Goal: Task Accomplishment & Management: Use online tool/utility

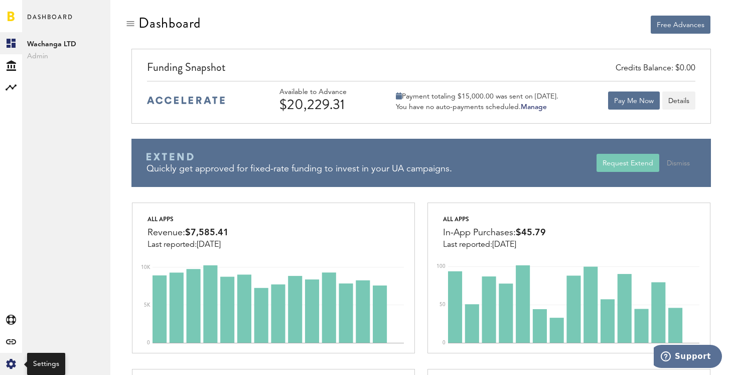
click at [8, 357] on icon at bounding box center [11, 363] width 10 height 10
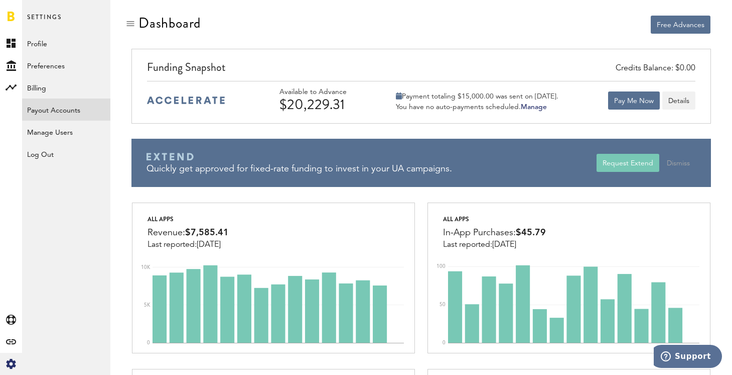
click at [74, 108] on link "Payout Accounts" at bounding box center [66, 109] width 88 height 22
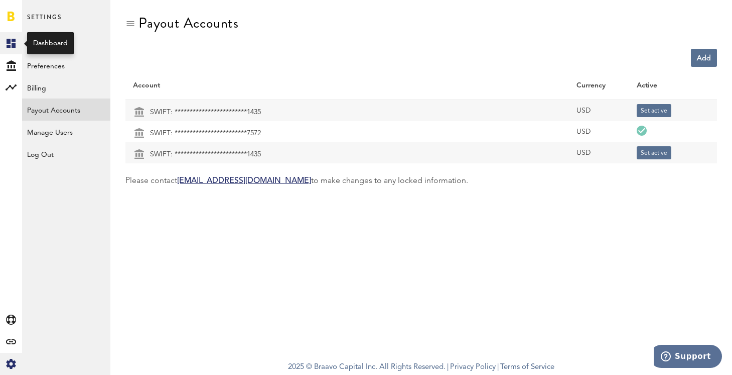
click at [11, 42] on rect at bounding box center [11, 43] width 12 height 12
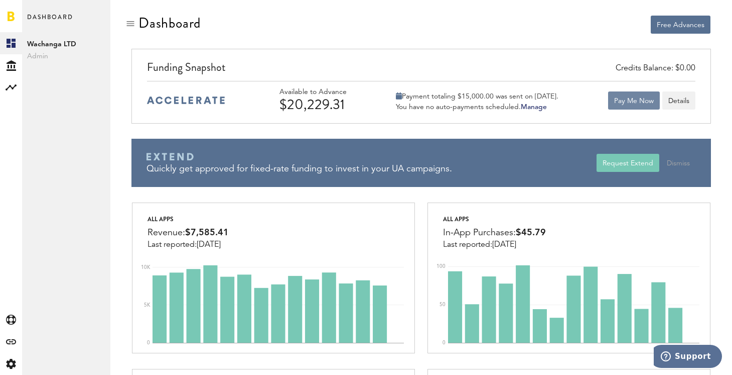
click at [622, 97] on button "Pay Me Now" at bounding box center [634, 100] width 52 height 18
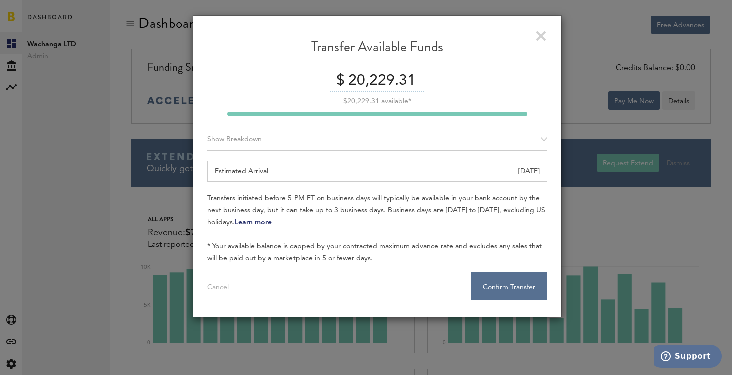
click at [407, 79] on input "20,229.31" at bounding box center [385, 81] width 79 height 21
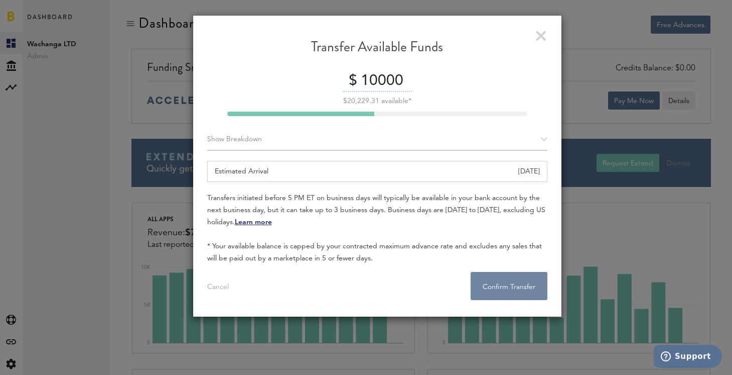
type input "10000"
click at [505, 288] on button "Confirm Transfer . . ." at bounding box center [509, 286] width 77 height 28
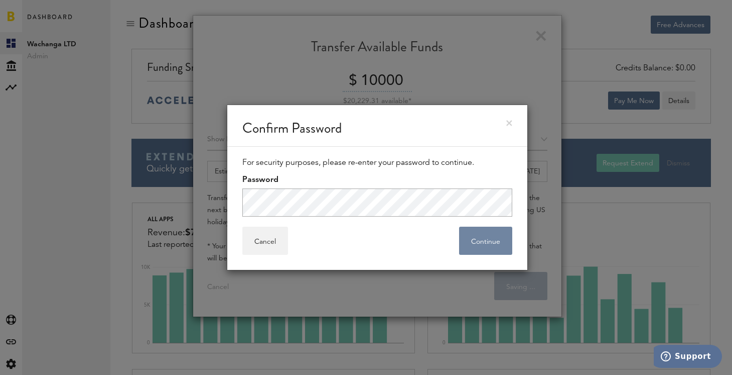
click at [498, 243] on button "Continue" at bounding box center [485, 240] width 53 height 28
